Goal: Navigation & Orientation: Find specific page/section

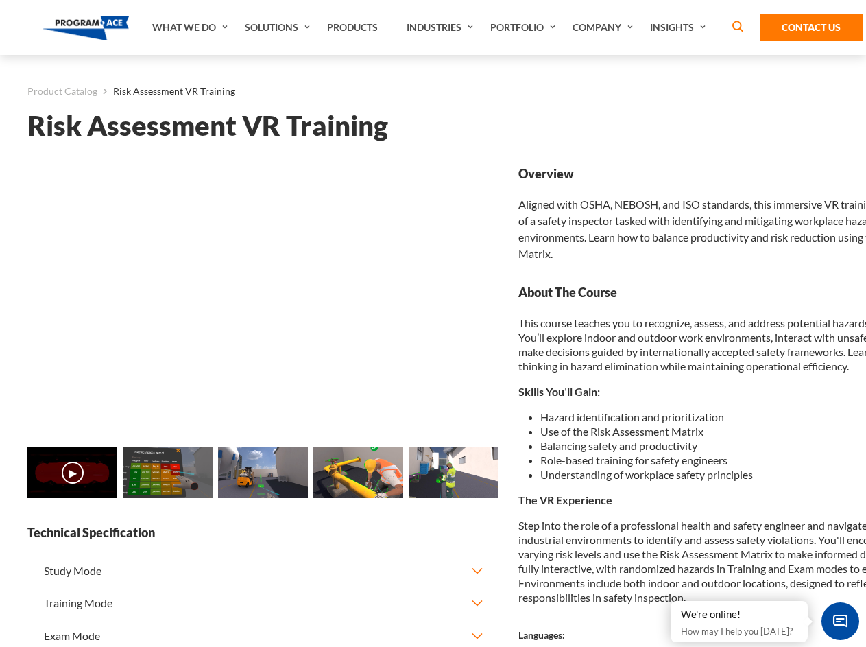
click at [279, 27] on link "Solutions" at bounding box center [279, 27] width 82 height 55
click at [0, 0] on div "AI & Computer Vision Solutions Computer Vision Quality Control AI tools for fas…" at bounding box center [0, 0] width 0 height 0
click at [0, 0] on div "AI & Computer Vision Solutions Virtual Training Solutions Virtual Tour Solution…" at bounding box center [0, 0] width 0 height 0
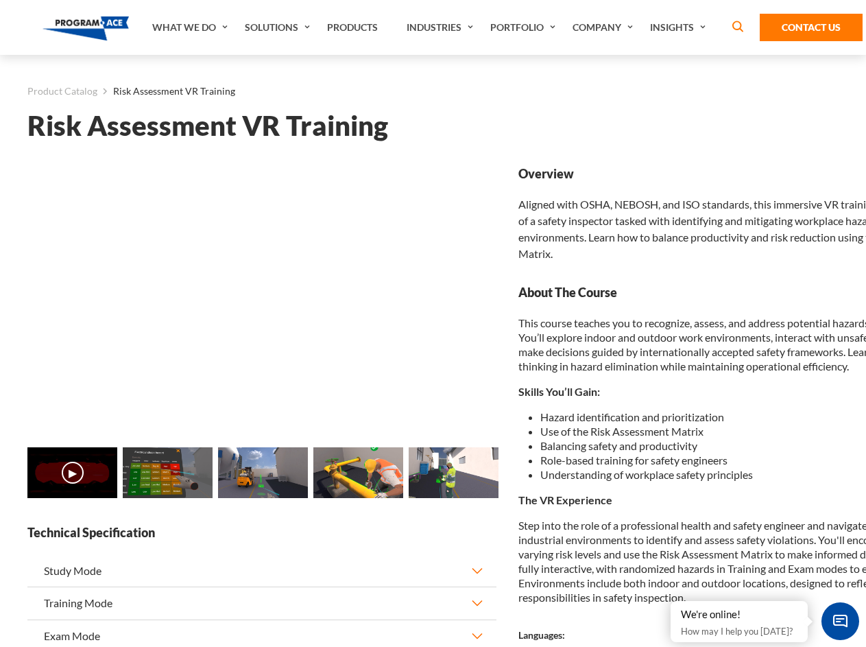
click at [0, 0] on div "AI & Computer Vision Solutions Virtual Training Solutions Virtual Tour Solution…" at bounding box center [0, 0] width 0 height 0
click at [0, 0] on div "AI & Computer Vision Solutions Computer Vision Quality Control AI tools for fas…" at bounding box center [0, 0] width 0 height 0
